Goal: Transaction & Acquisition: Book appointment/travel/reservation

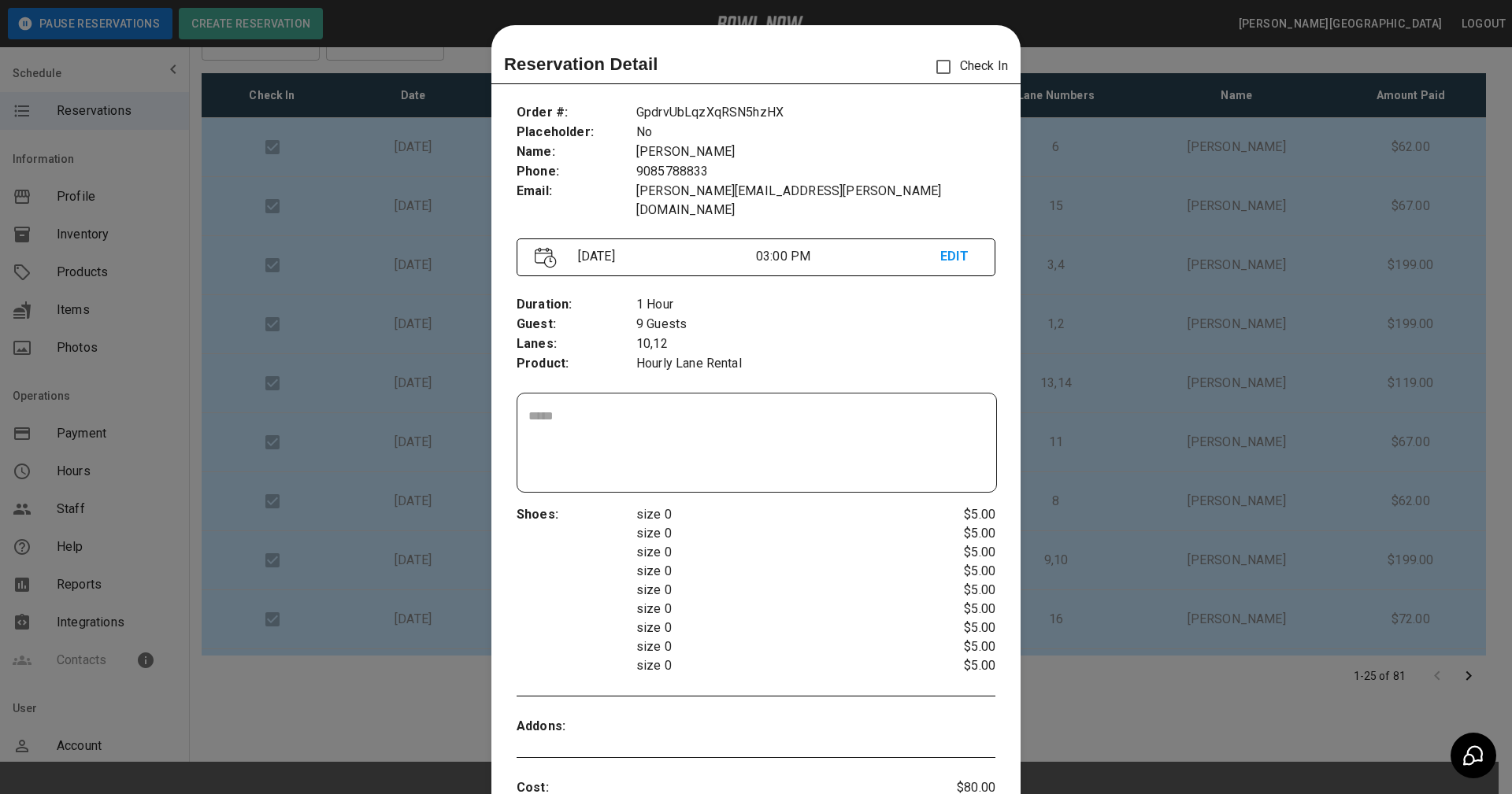
scroll to position [25, 0]
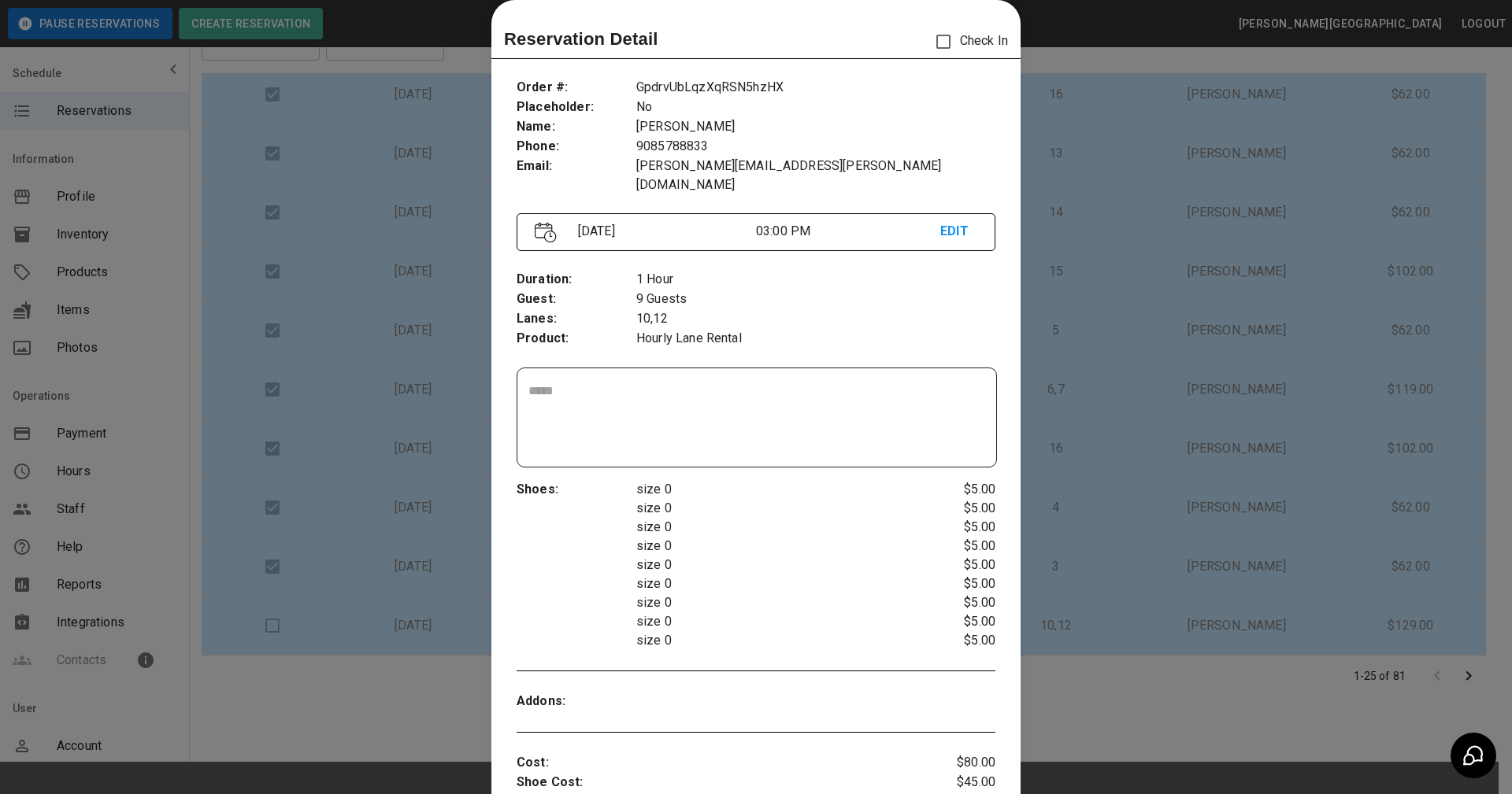
click at [1056, 28] on div at bounding box center [756, 397] width 1512 height 794
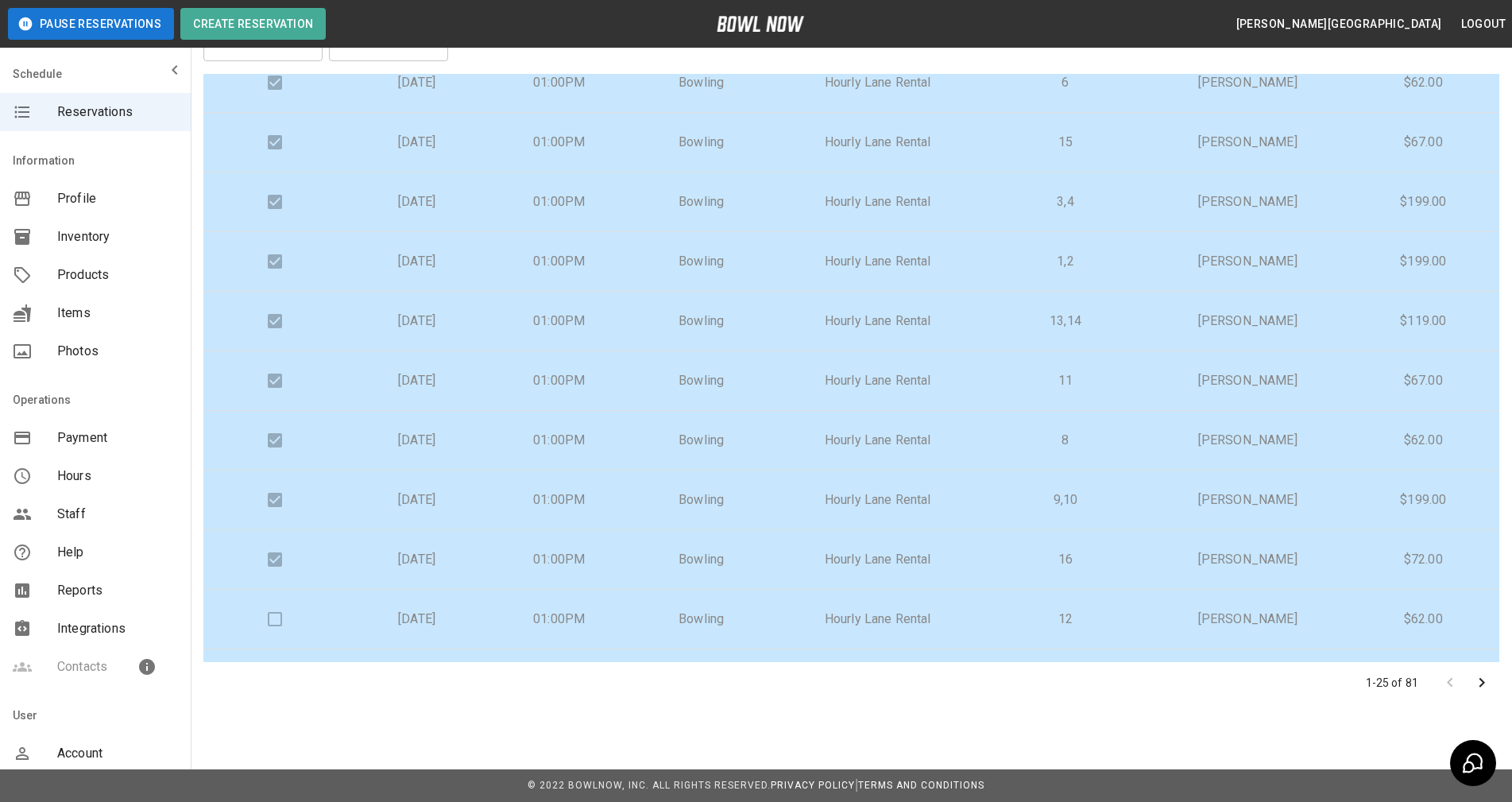
scroll to position [0, 0]
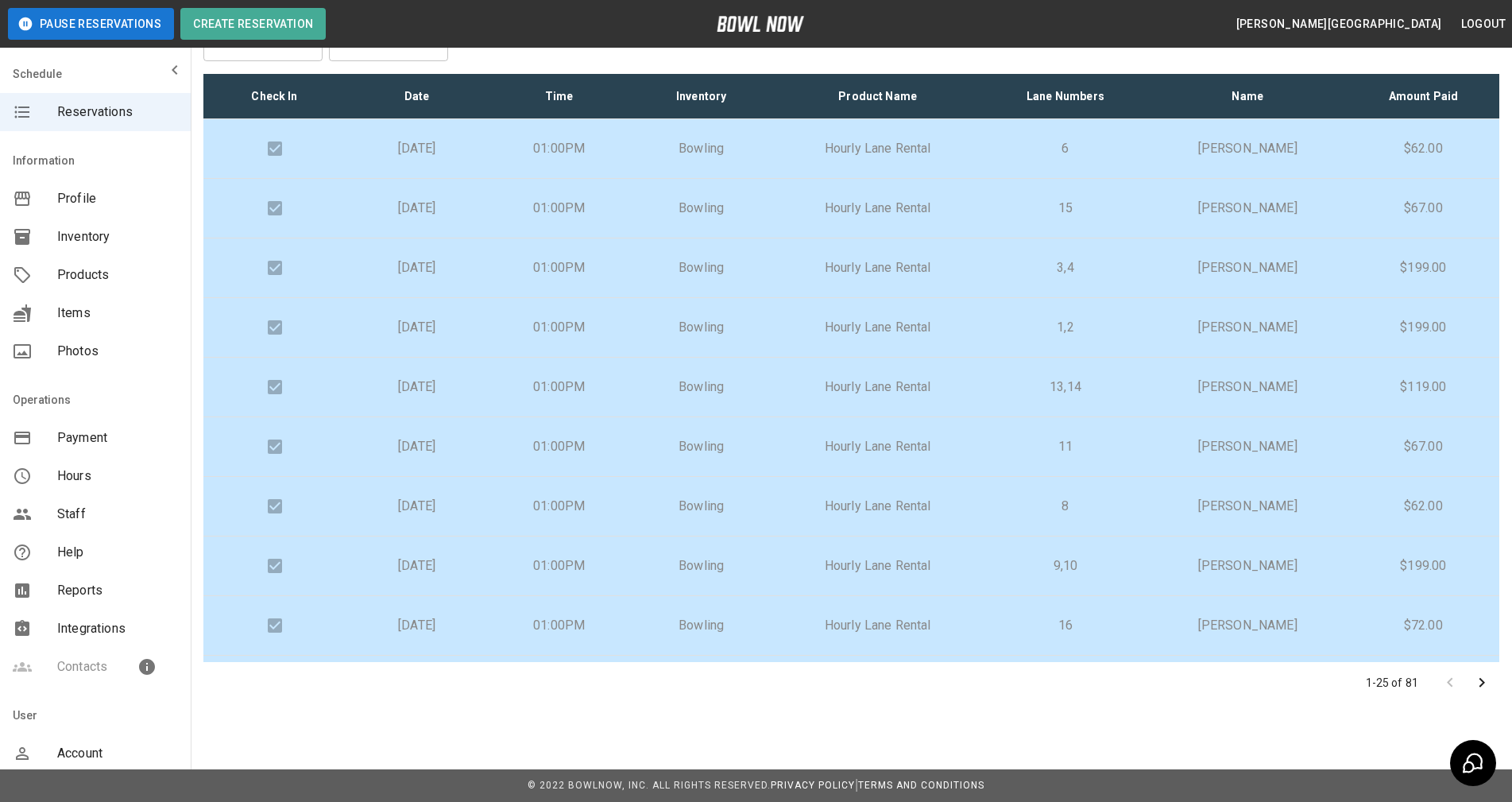
click at [133, 111] on span "Reservations" at bounding box center [117, 112] width 121 height 19
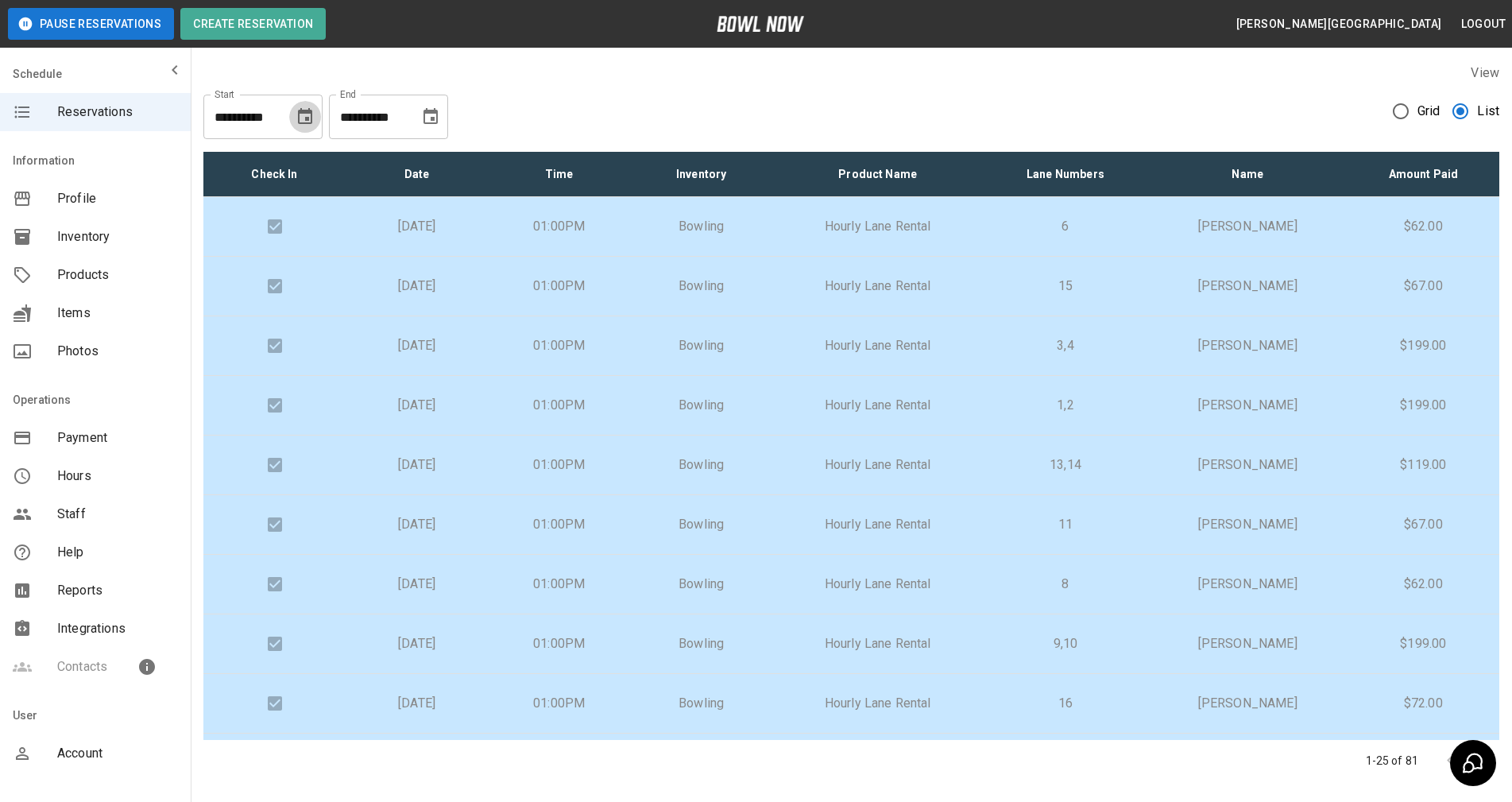
click at [305, 109] on icon "Choose date, selected date is Aug 19, 2025" at bounding box center [305, 117] width 14 height 16
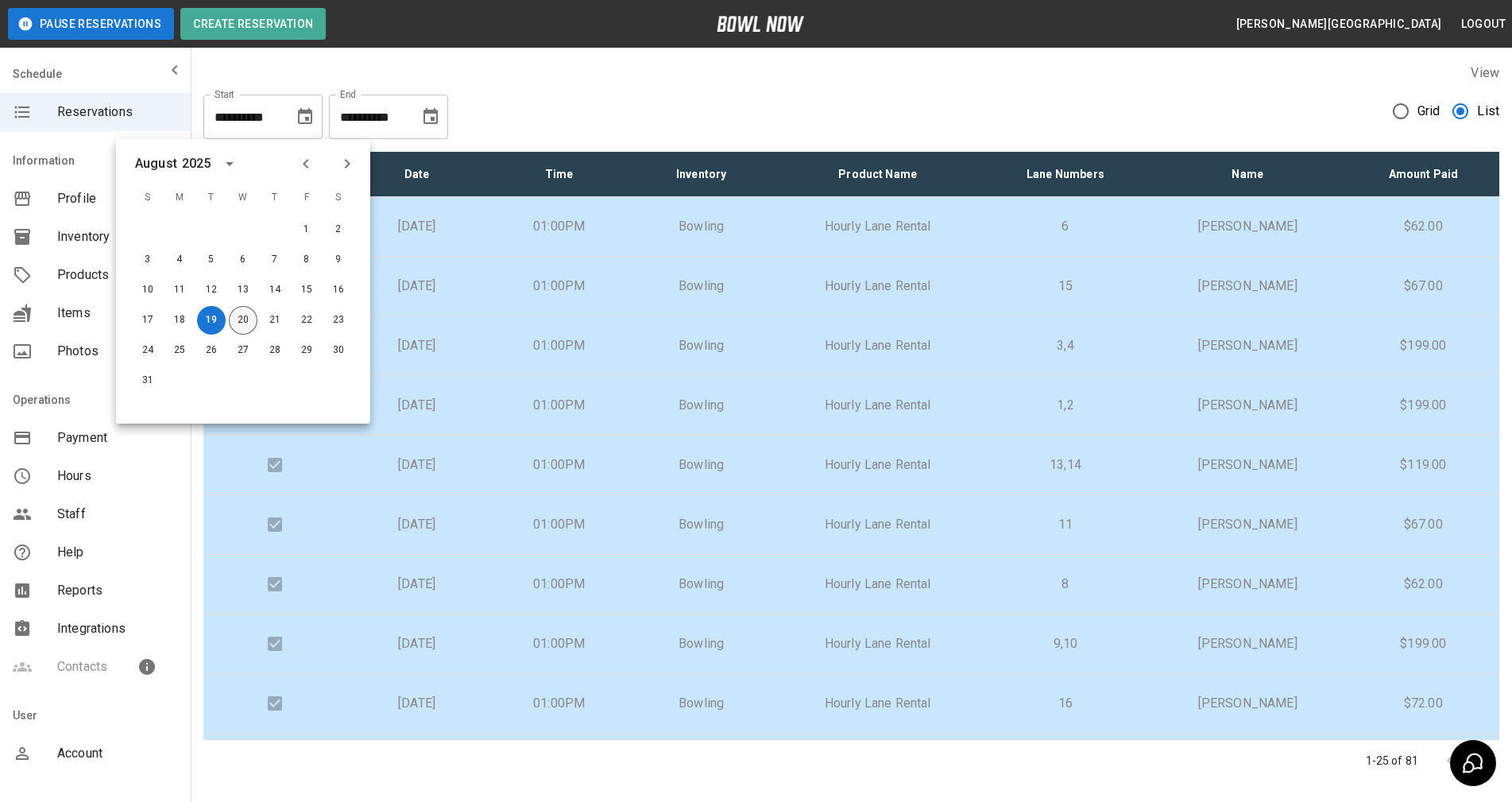
click at [255, 315] on button "20" at bounding box center [243, 321] width 29 height 29
type input "**********"
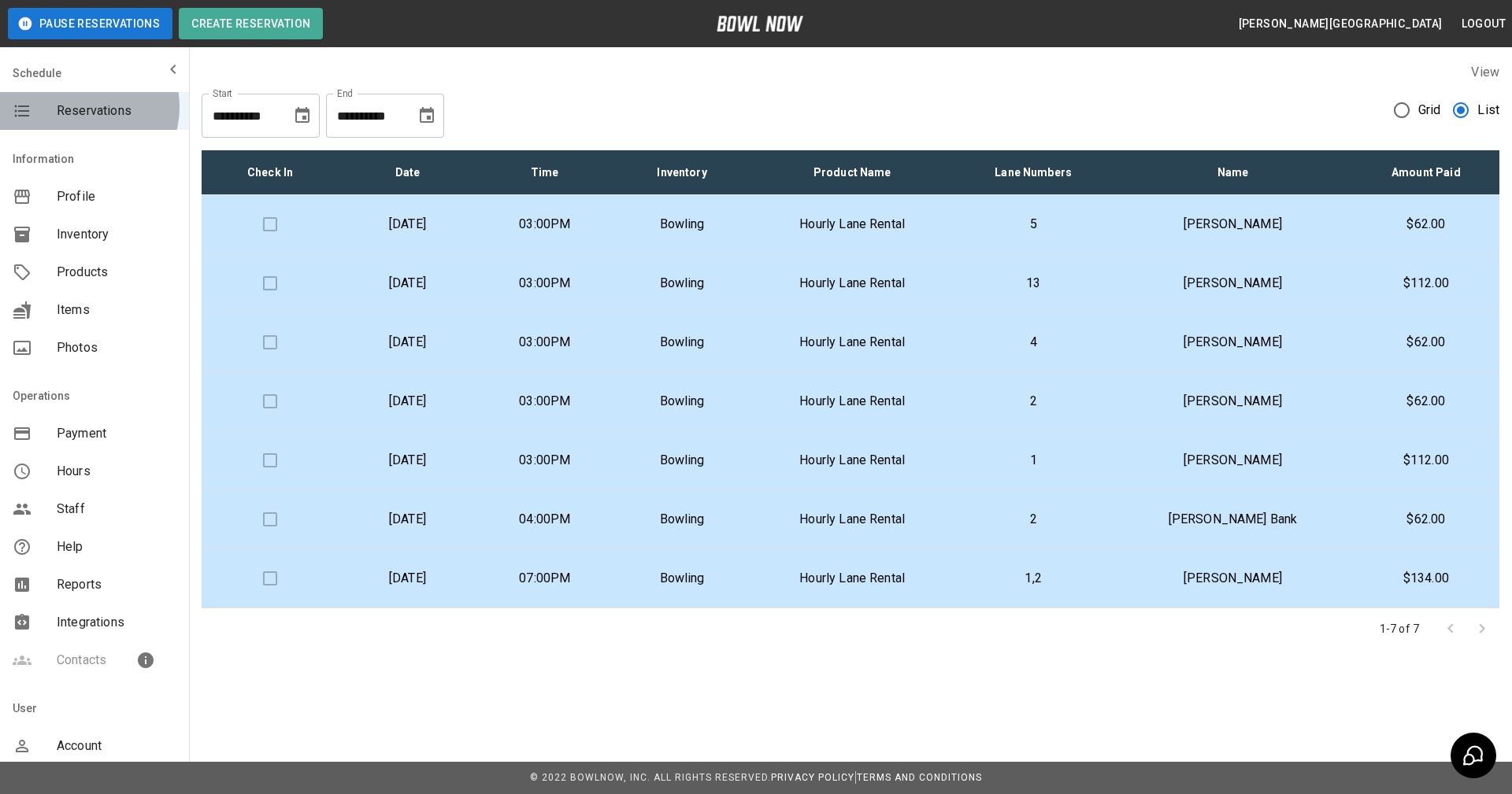
click at [82, 107] on span "Reservations" at bounding box center [116, 111] width 120 height 19
click at [100, 427] on span "Payment" at bounding box center [116, 433] width 120 height 19
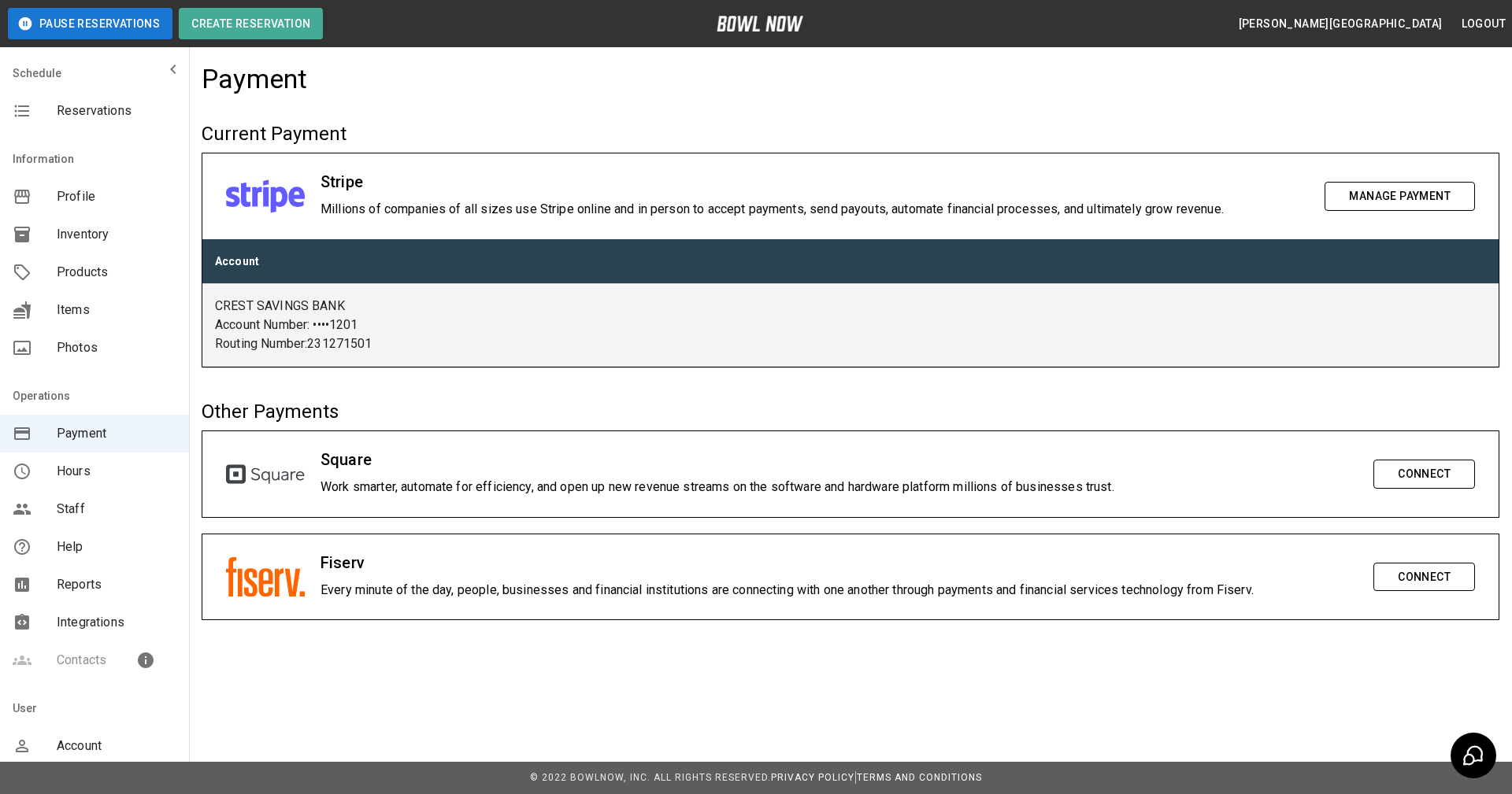
click at [85, 114] on span "Reservations" at bounding box center [116, 111] width 120 height 19
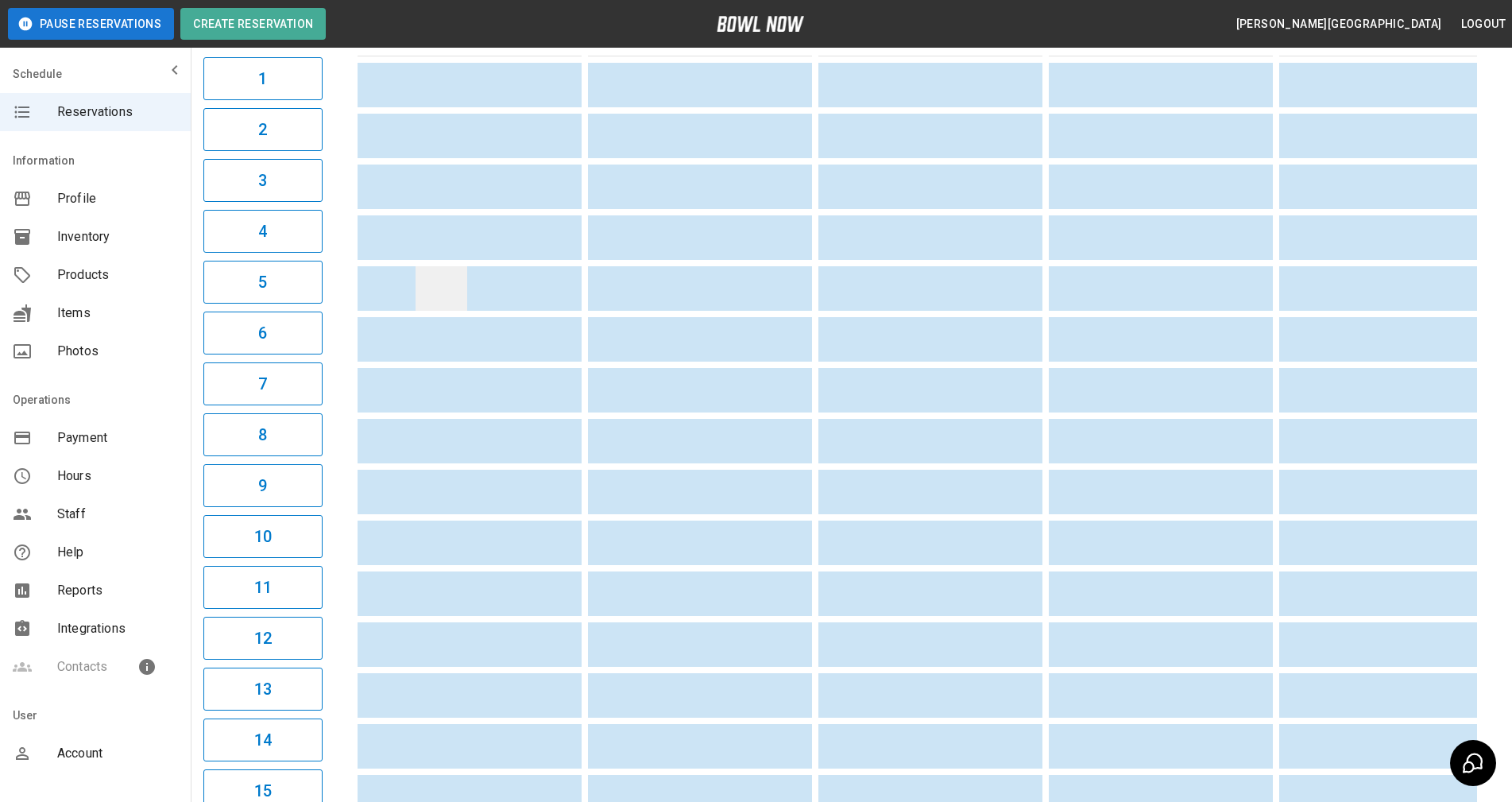
scroll to position [159, 0]
